Goal: Use online tool/utility: Utilize a website feature to perform a specific function

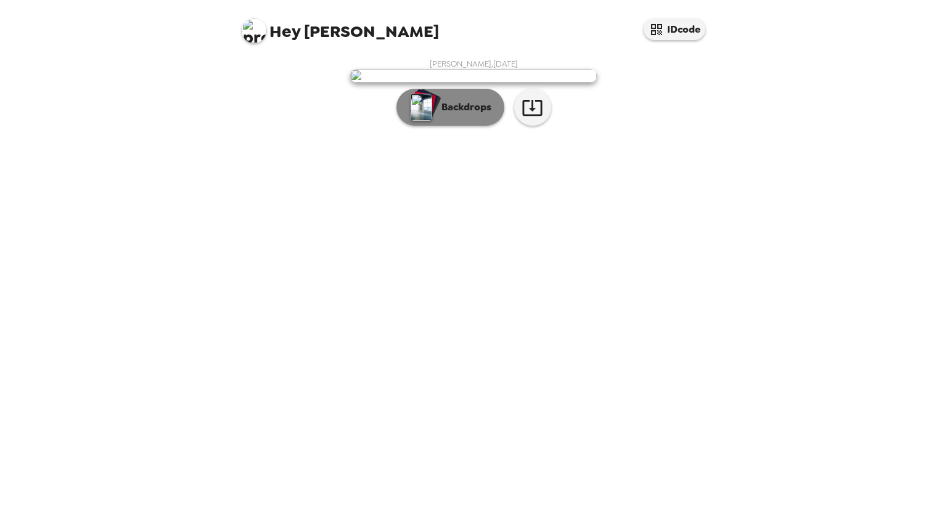
click at [444, 126] on button "Backdrops" at bounding box center [451, 107] width 108 height 37
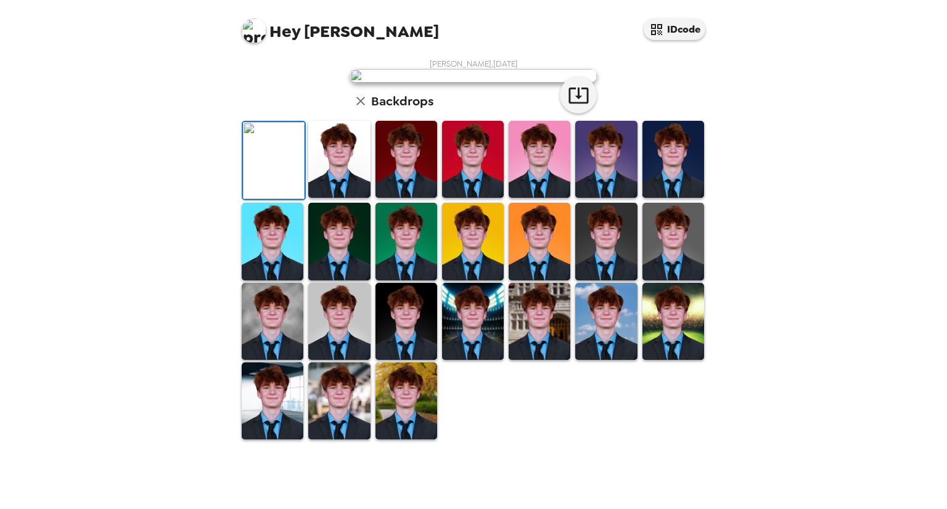
scroll to position [140, 0]
click at [593, 198] on img at bounding box center [606, 159] width 62 height 77
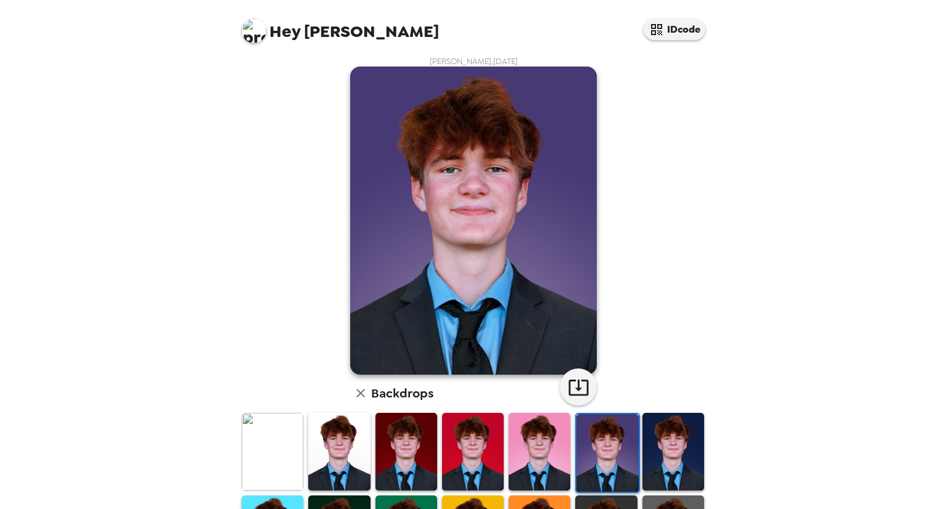
scroll to position [2, 0]
click at [525, 443] on img at bounding box center [540, 451] width 62 height 77
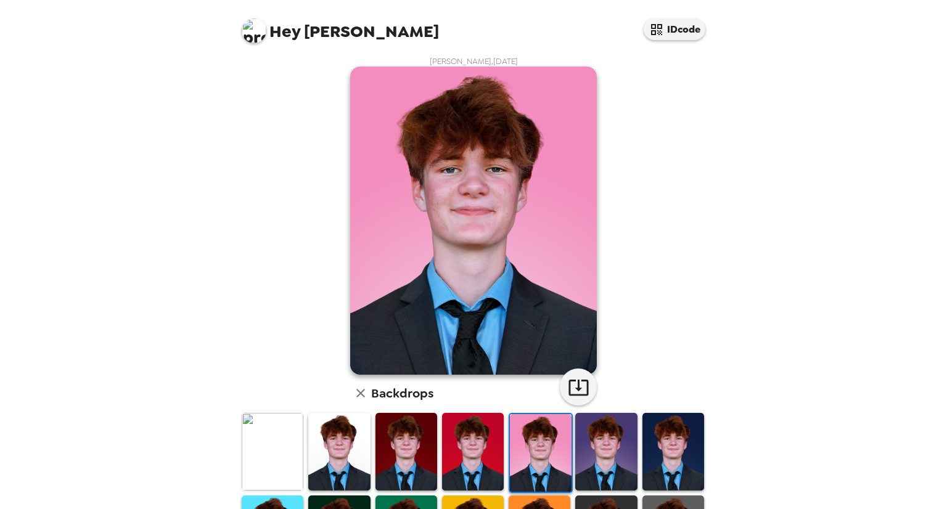
click at [416, 449] on img at bounding box center [407, 451] width 62 height 77
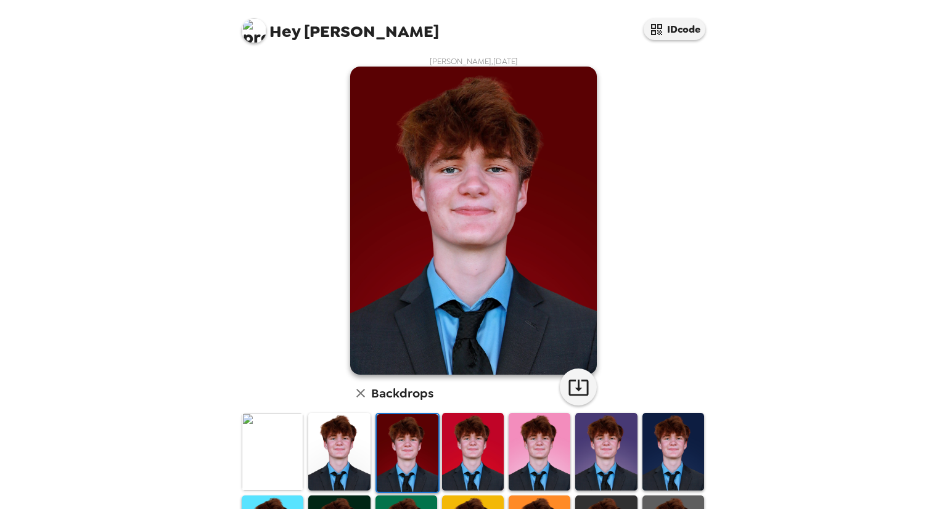
click at [340, 450] on img at bounding box center [339, 451] width 62 height 77
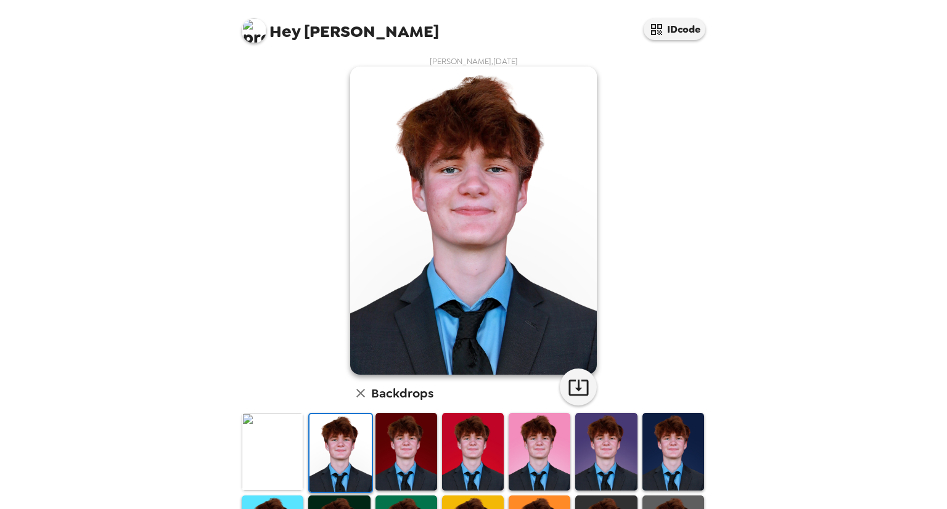
click at [298, 442] on img at bounding box center [273, 451] width 62 height 77
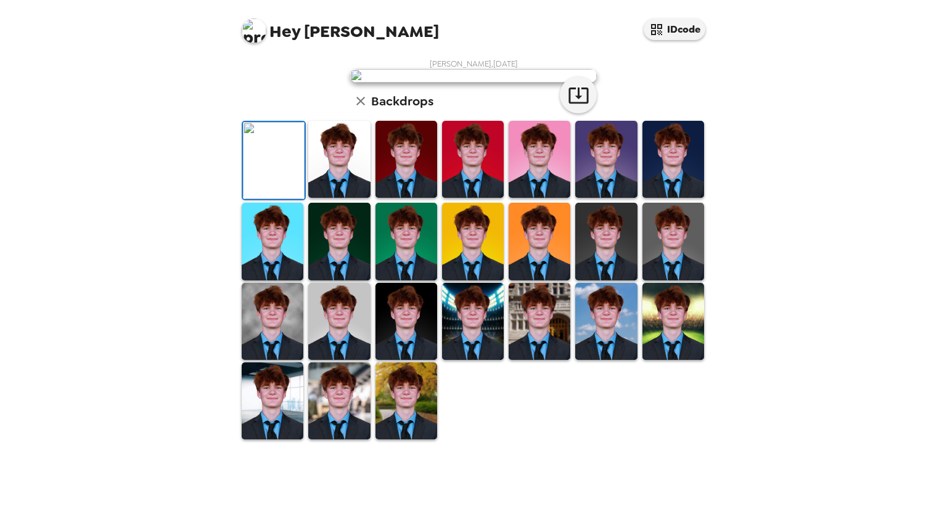
scroll to position [146, 0]
click at [416, 280] on img at bounding box center [407, 241] width 62 height 77
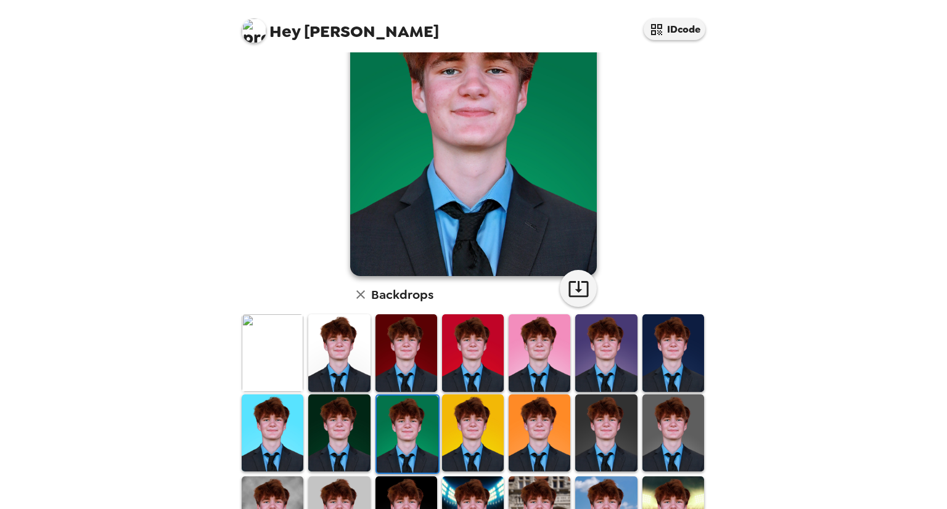
scroll to position [105, 0]
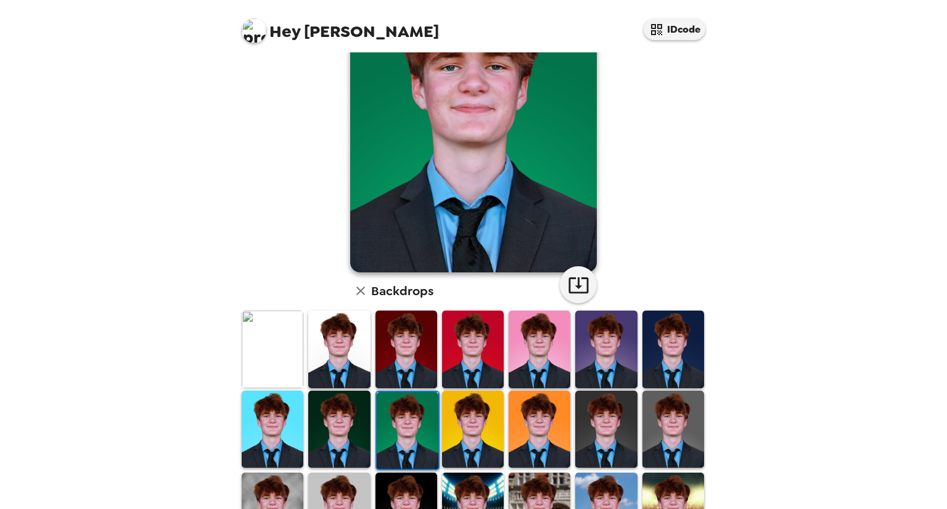
click at [353, 420] on img at bounding box center [339, 429] width 62 height 77
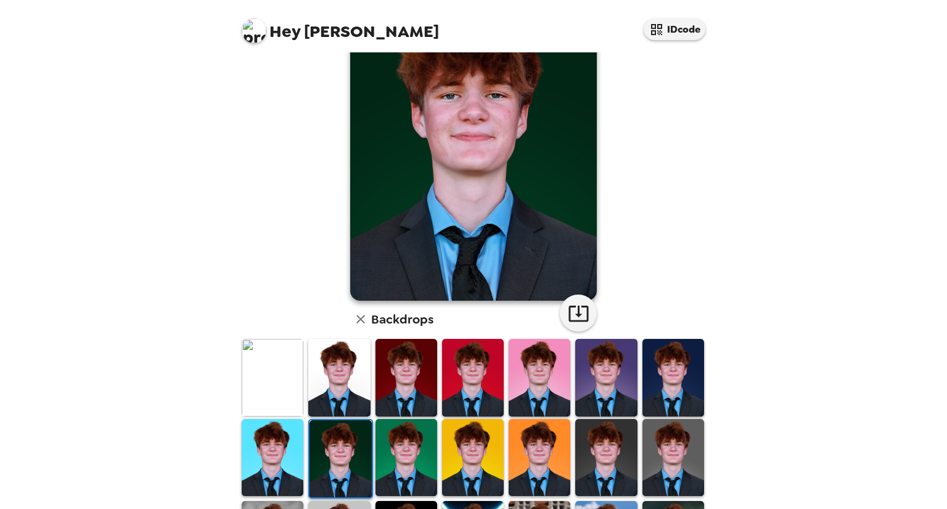
scroll to position [98, 0]
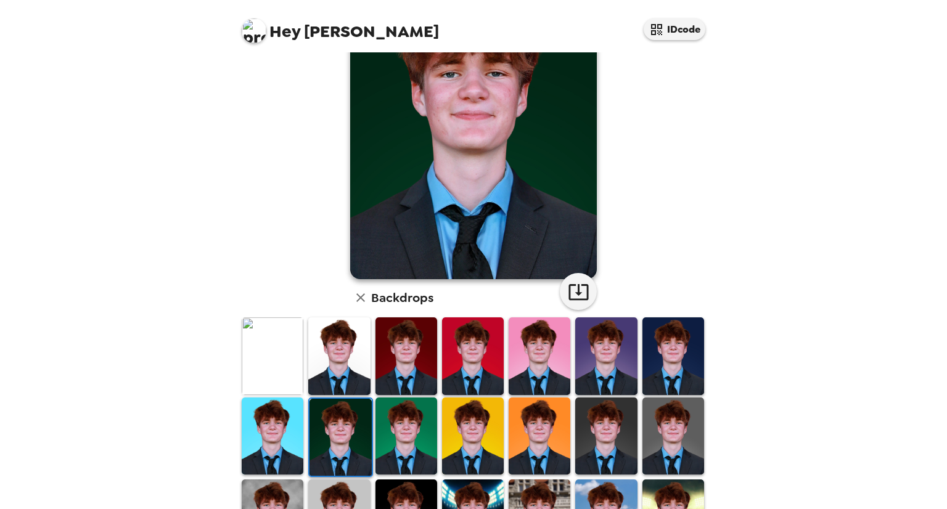
click at [604, 361] on img at bounding box center [606, 356] width 62 height 77
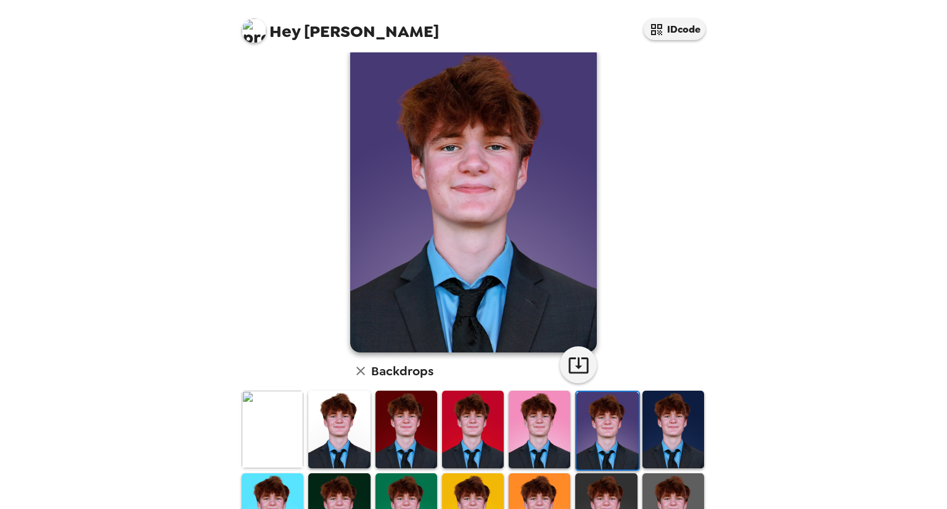
scroll to position [17, 0]
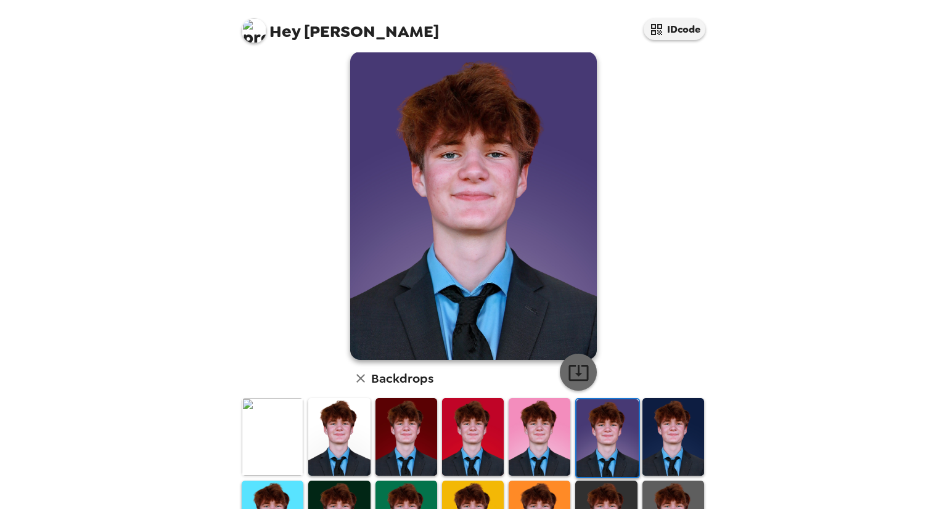
click at [581, 375] on icon "button" at bounding box center [579, 373] width 22 height 22
